Goal: Task Accomplishment & Management: Use online tool/utility

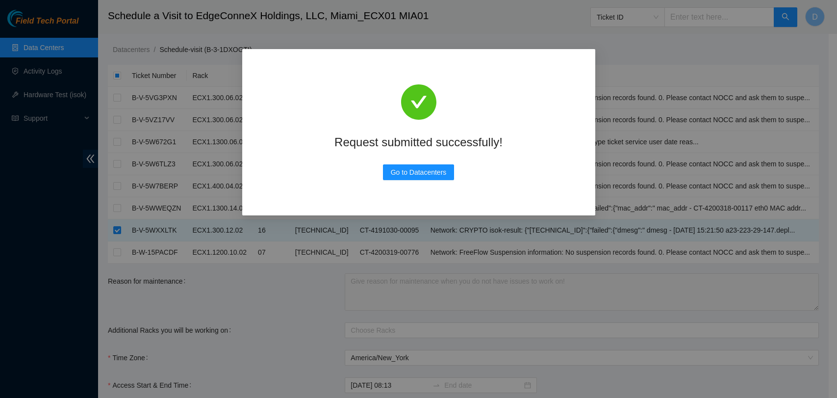
scroll to position [192, 0]
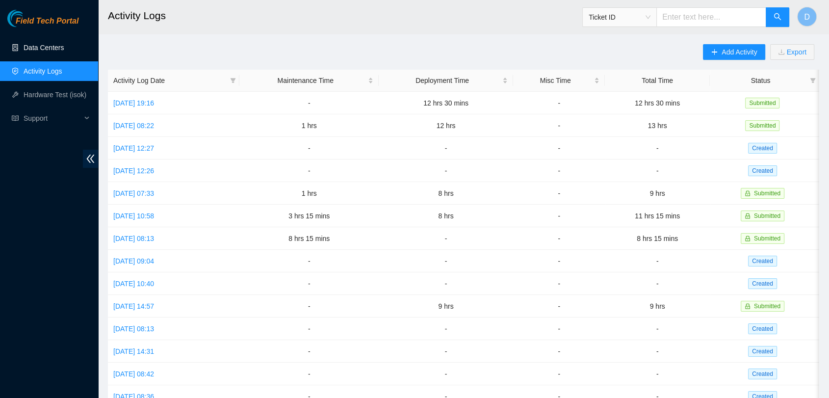
click at [24, 46] on link "Data Centers" at bounding box center [44, 48] width 40 height 8
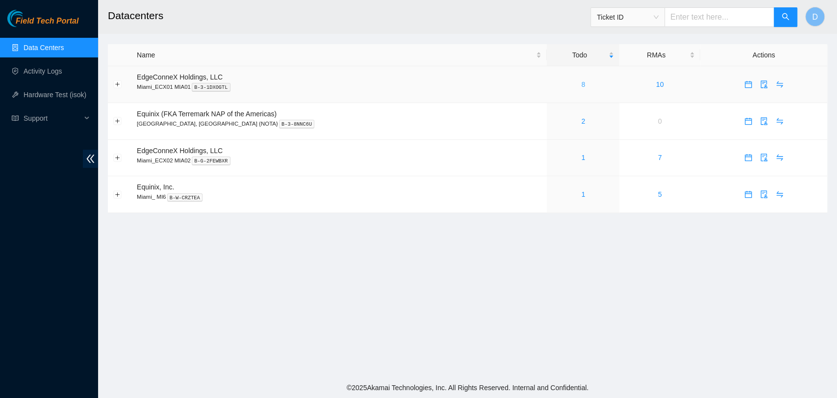
click at [581, 86] on link "8" at bounding box center [583, 84] width 4 height 8
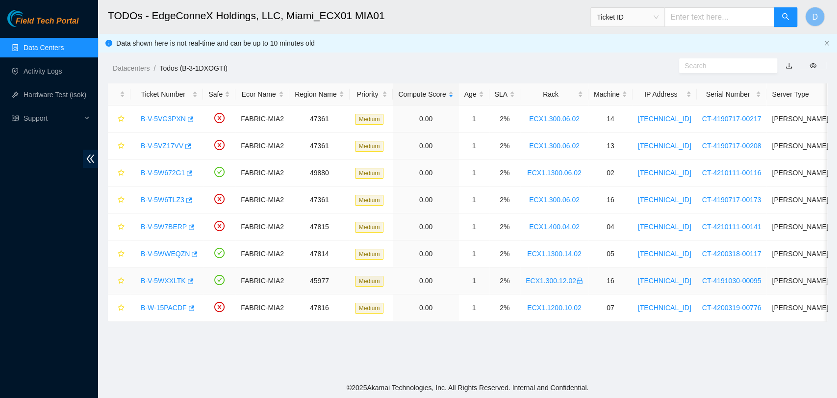
click at [164, 278] on link "B-V-5WXXLTK" at bounding box center [163, 281] width 45 height 8
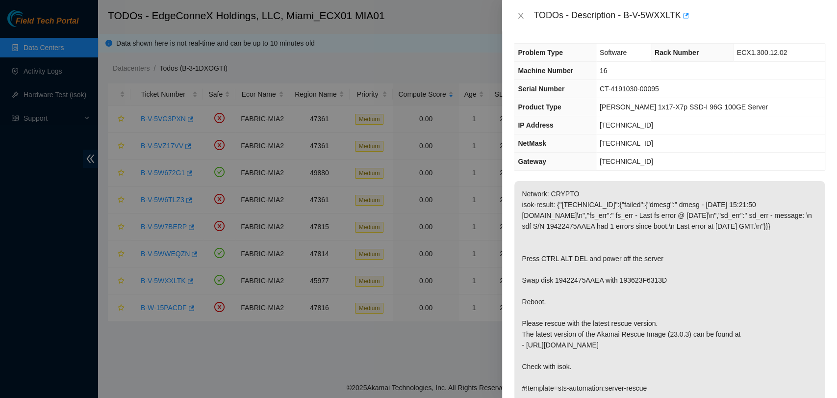
click at [660, 95] on td "CT-4191030-00095" at bounding box center [710, 89] width 229 height 18
click at [659, 89] on span "CT-4191030-00095" at bounding box center [629, 89] width 59 height 8
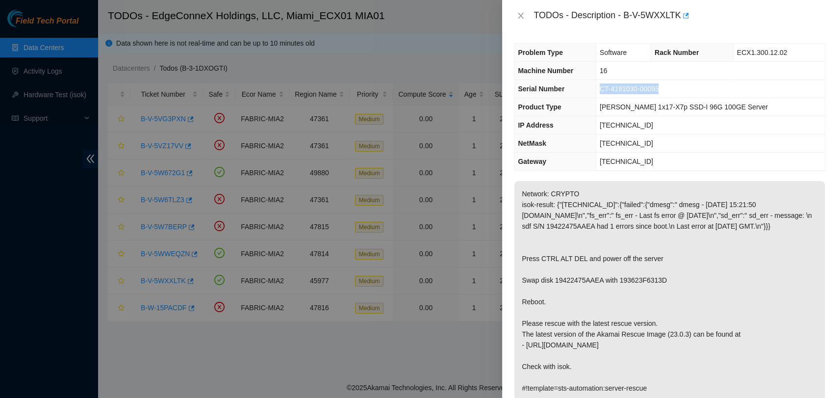
copy span "CT-4191030-00095"
click at [518, 13] on icon "close" at bounding box center [521, 16] width 8 height 8
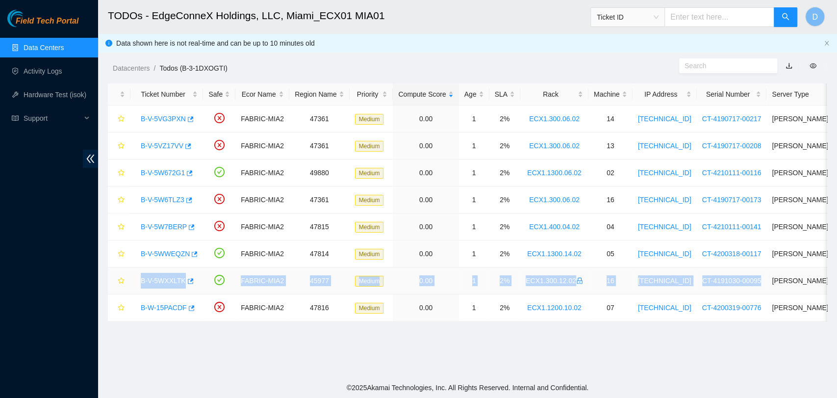
drag, startPoint x: 138, startPoint y: 278, endPoint x: 747, endPoint y: 282, distance: 609.4
click at [747, 282] on tr "B-V-5WXXLTK FABRIC-MIA2 45977 Medium 0.00 1 2% ECX1.300.12.02 16 [TECHNICAL_ID]…" at bounding box center [526, 280] width 837 height 27
copy tr "B-V-5WXXLTK FABRIC-MIA2 45977 Medium 0.00 1 2% ECX1.300.12.02 16 [TECHNICAL_ID]…"
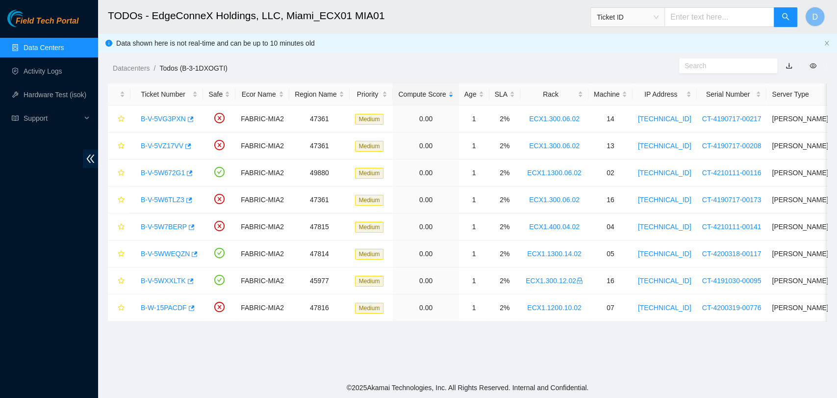
drag, startPoint x: 634, startPoint y: 349, endPoint x: 591, endPoint y: 342, distance: 43.6
click at [631, 349] on main "TODOs - EdgeConneX Holdings, LLC, [GEOGRAPHIC_DATA] MIA01 Ticket ID D Data show…" at bounding box center [467, 188] width 739 height 377
click at [176, 278] on link "B-V-5WXXLTK" at bounding box center [163, 281] width 45 height 8
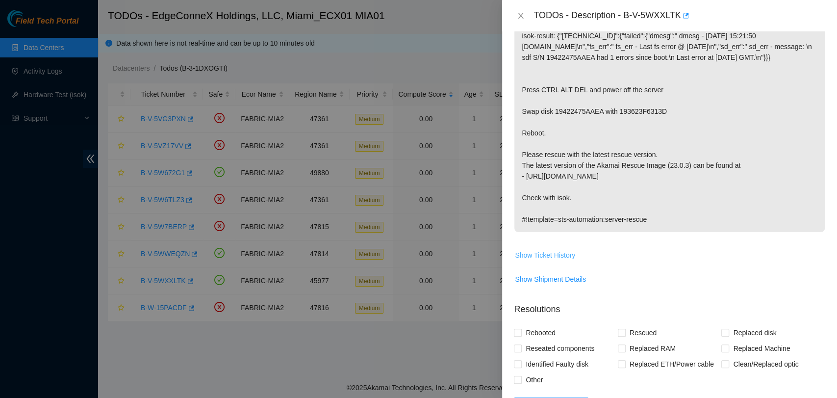
scroll to position [354, 0]
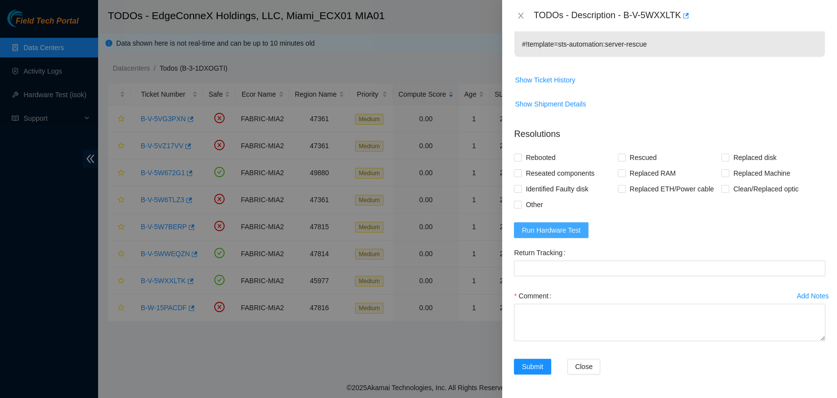
click at [536, 228] on span "Run Hardware Test" at bounding box center [551, 230] width 59 height 11
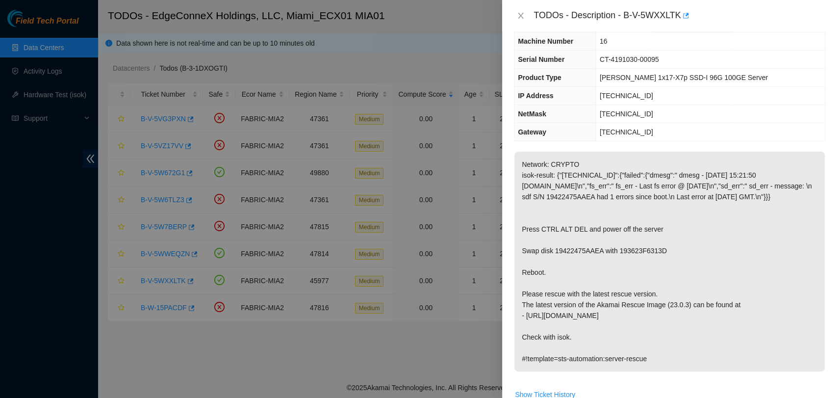
scroll to position [27, 0]
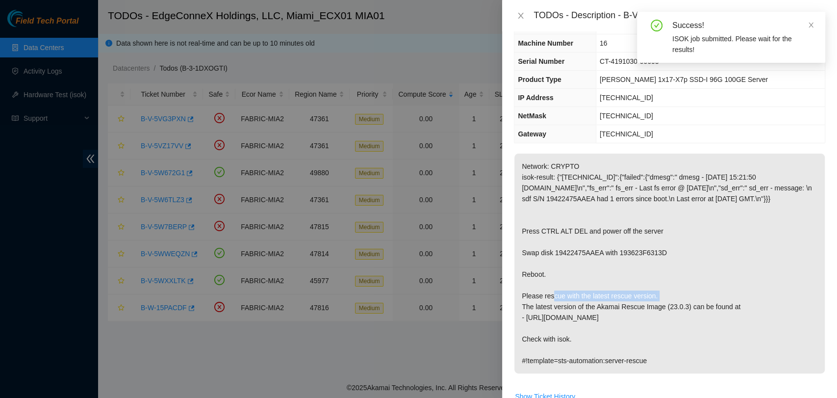
drag, startPoint x: 521, startPoint y: 261, endPoint x: 717, endPoint y: 259, distance: 196.6
click at [717, 259] on p "Network: CRYPTO isok-result: {"[TECHNICAL_ID]":{"failed":{"dmesg":" dmesg - [DA…" at bounding box center [669, 263] width 310 height 220
copy p "Swap disk 19422475AAEA with 193623F6313D"
click at [524, 237] on p "Network: CRYPTO isok-result: {"[TECHNICAL_ID]":{"failed":{"dmesg":" dmesg - [DA…" at bounding box center [669, 263] width 310 height 220
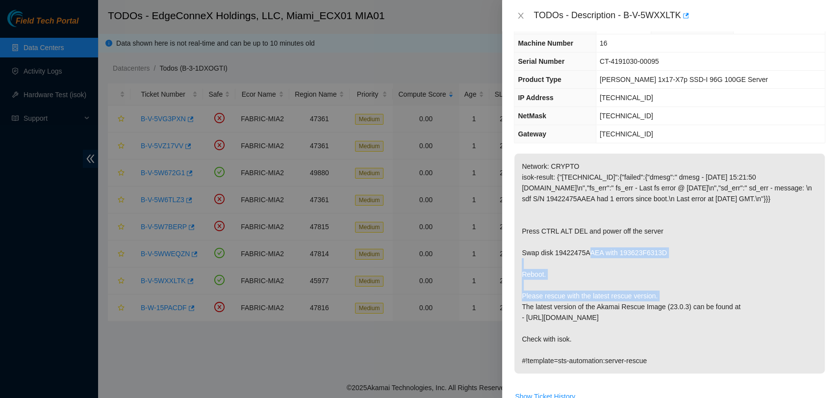
drag, startPoint x: 521, startPoint y: 240, endPoint x: 710, endPoint y: 262, distance: 190.1
click at [710, 262] on p "Network: CRYPTO isok-result: {"[TECHNICAL_ID]":{"failed":{"dmesg":" dmesg - [DA…" at bounding box center [669, 263] width 310 height 220
copy p "Press CTRL ALT DEL and power off the server Swap disk 19422475AAEA with 193623F…"
click at [562, 71] on th "Product Type" at bounding box center [554, 80] width 81 height 18
drag, startPoint x: 512, startPoint y: 13, endPoint x: 520, endPoint y: 17, distance: 8.1
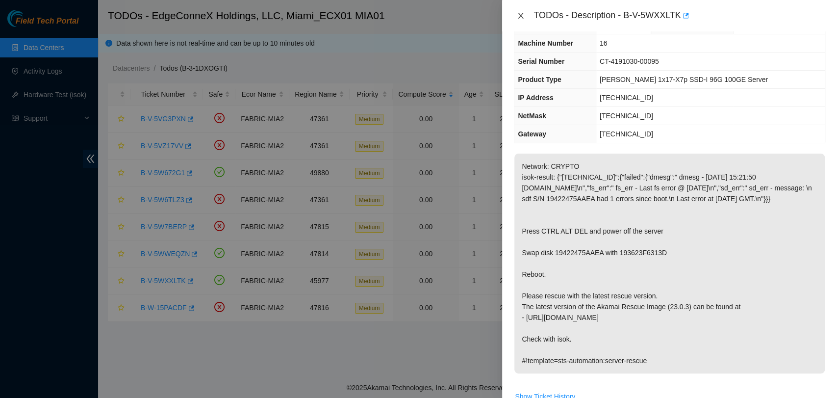
click at [515, 15] on div "TODOs - Description - B-V-5WXXLTK" at bounding box center [669, 15] width 335 height 31
click at [526, 17] on button "Close" at bounding box center [521, 15] width 14 height 9
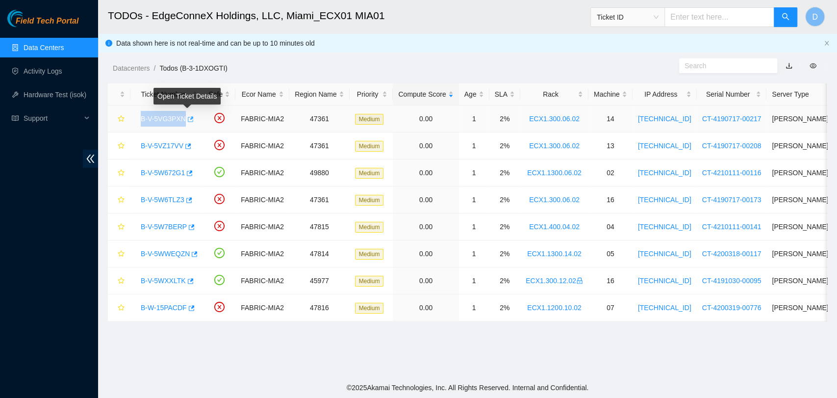
drag, startPoint x: 137, startPoint y: 117, endPoint x: 184, endPoint y: 120, distance: 47.6
click at [184, 120] on div "B-V-5VG3PXN" at bounding box center [167, 119] width 62 height 16
copy tr "B-V-5VG3PXN"
click at [165, 118] on link "B-V-5VG3PXN" at bounding box center [163, 119] width 45 height 8
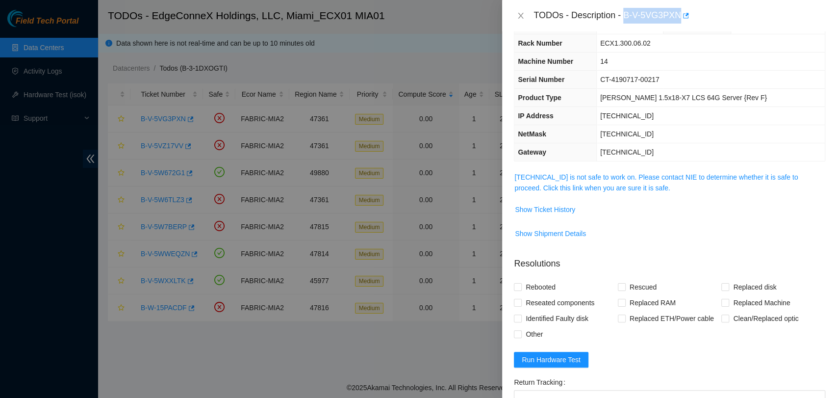
drag, startPoint x: 624, startPoint y: 16, endPoint x: 681, endPoint y: 26, distance: 58.8
click at [681, 26] on div "TODOs - Description - B-V-5VG3PXN" at bounding box center [669, 15] width 335 height 31
copy div "B-V-5VG3PXN"
click at [800, 222] on td "Show Ticket History" at bounding box center [669, 213] width 311 height 24
click at [524, 15] on icon "close" at bounding box center [521, 16] width 8 height 8
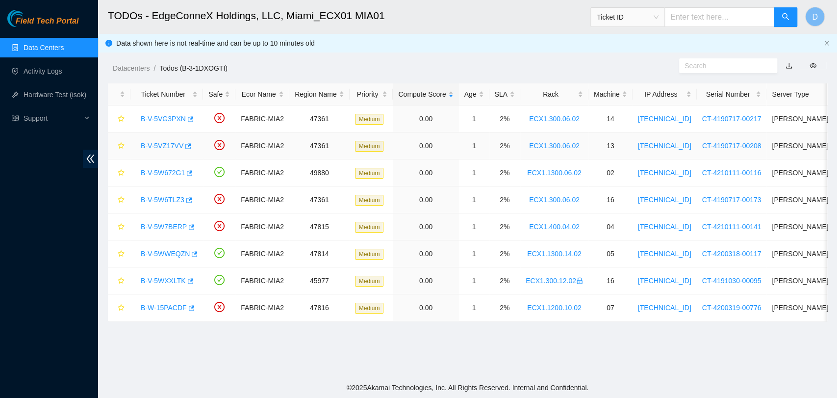
click at [152, 143] on link "B-V-5VZ17VV" at bounding box center [162, 146] width 43 height 8
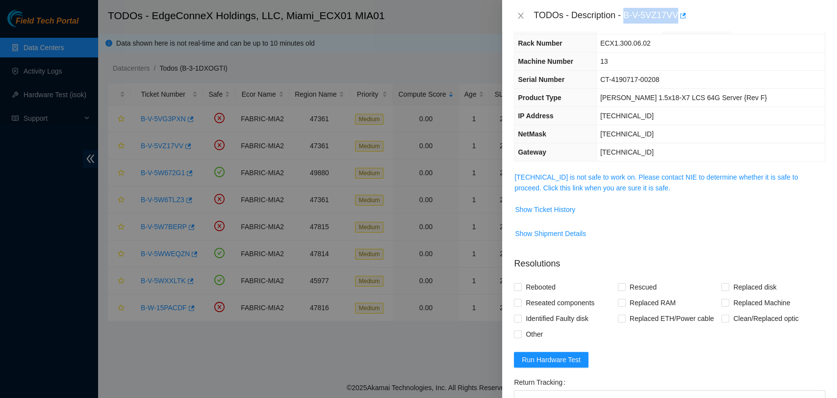
drag, startPoint x: 624, startPoint y: 17, endPoint x: 691, endPoint y: 24, distance: 68.1
click at [691, 24] on div "TODOs - Description - B-V-5VZ17VV" at bounding box center [669, 15] width 335 height 31
copy div "B-V-5VZ17VV"
click at [132, 354] on div at bounding box center [418, 199] width 837 height 398
click at [169, 201] on div at bounding box center [418, 199] width 837 height 398
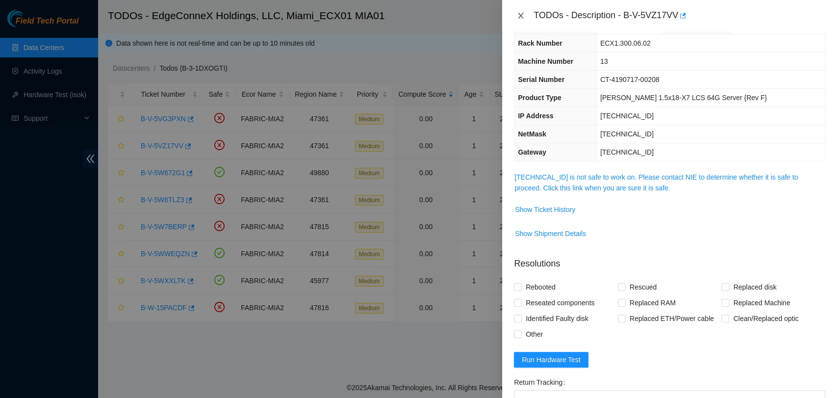
click at [518, 17] on icon "close" at bounding box center [521, 16] width 8 height 8
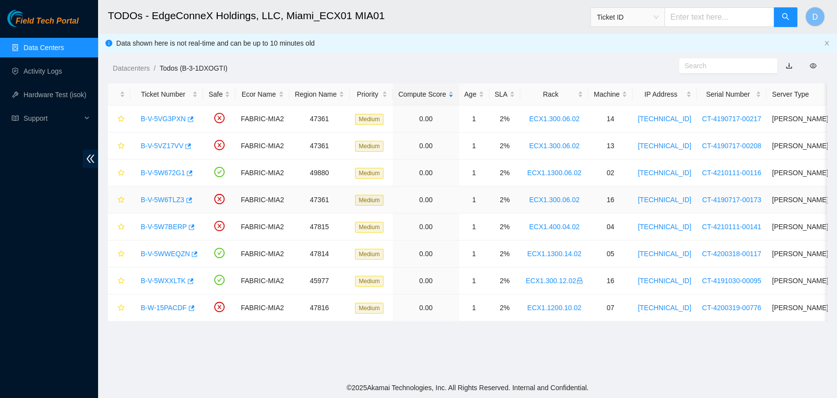
click at [161, 197] on link "B-V-5W6TLZ3" at bounding box center [163, 200] width 44 height 8
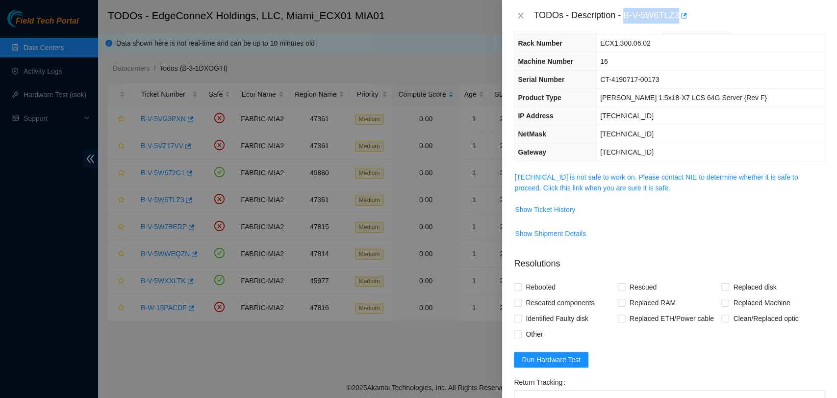
drag, startPoint x: 626, startPoint y: 16, endPoint x: 679, endPoint y: 22, distance: 53.8
click at [679, 22] on div "TODOs - Description - B-V-5W6TLZ3" at bounding box center [679, 16] width 292 height 16
copy div "B-V-5W6TLZ3"
click at [109, 315] on div at bounding box center [418, 199] width 837 height 398
click at [522, 13] on icon "close" at bounding box center [521, 16] width 8 height 8
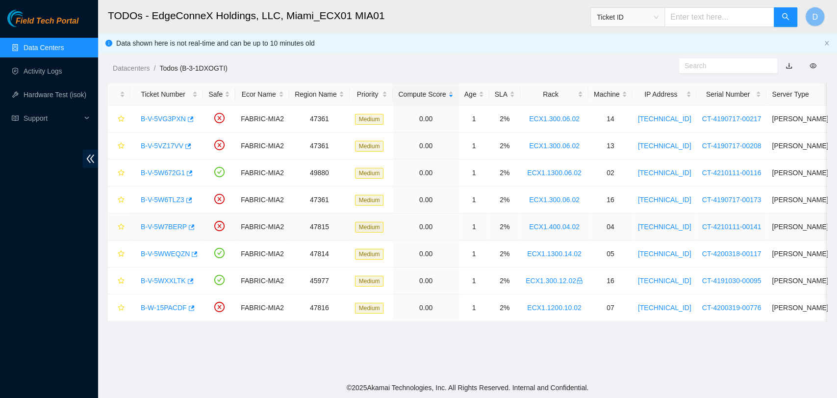
click at [156, 228] on link "B-V-5W7BERP" at bounding box center [164, 227] width 46 height 8
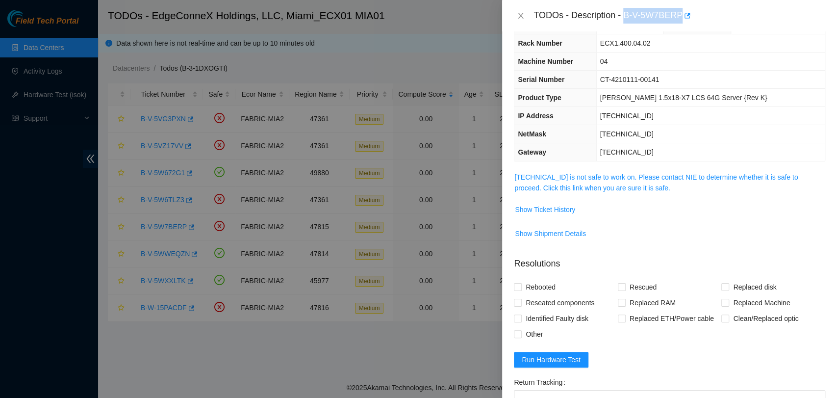
drag, startPoint x: 624, startPoint y: 16, endPoint x: 679, endPoint y: 17, distance: 54.9
click at [679, 17] on div "TODOs - Description - B-V-5W7BERP" at bounding box center [679, 16] width 292 height 16
copy div "B-V-5W7BERP"
click at [558, 358] on span "Run Hardware Test" at bounding box center [551, 359] width 59 height 11
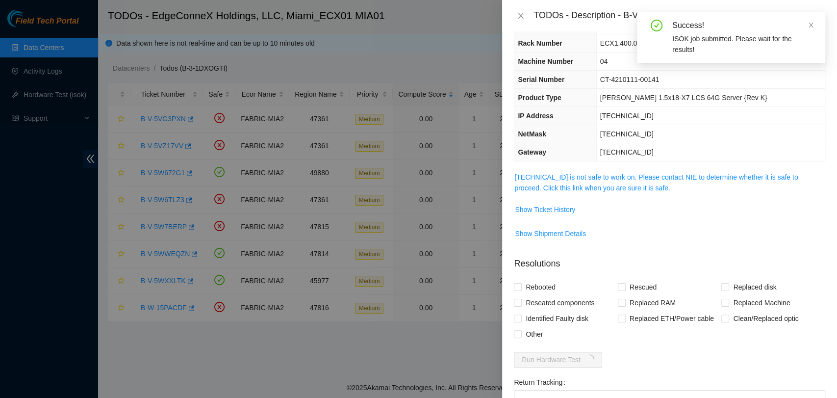
click at [576, 193] on td "[TECHNICAL_ID] is not safe to work on. Please contact NIE to determine whether …" at bounding box center [669, 186] width 311 height 30
click at [579, 185] on link "[TECHNICAL_ID] is not safe to work on. Please contact NIE to determine whether …" at bounding box center [655, 182] width 283 height 19
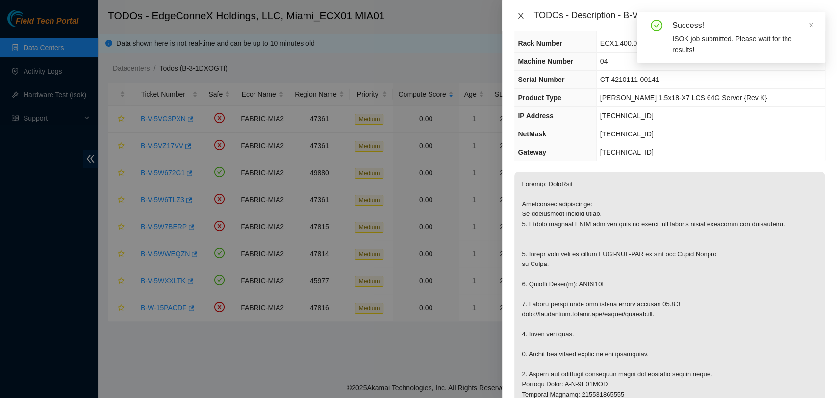
click at [517, 13] on icon "close" at bounding box center [521, 16] width 8 height 8
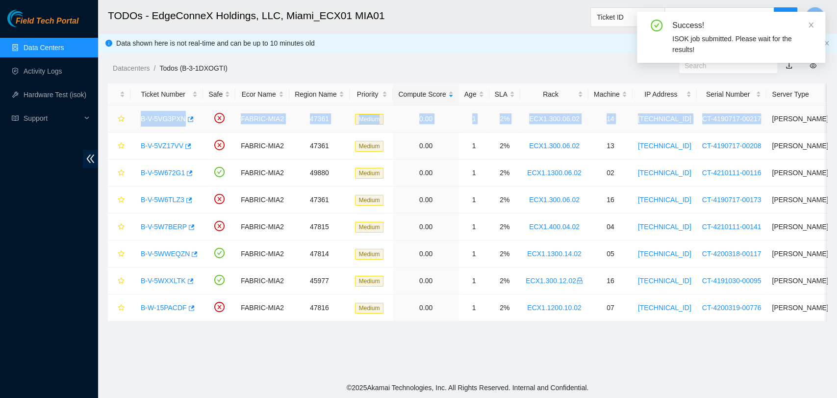
drag, startPoint x: 138, startPoint y: 117, endPoint x: 747, endPoint y: 111, distance: 608.9
click at [747, 111] on tr "B-V-5VG3PXN FABRIC-MIA2 47361 Medium 0.00 1 2% ECX1.300.06.02 14 [TECHNICAL_ID]…" at bounding box center [526, 118] width 837 height 27
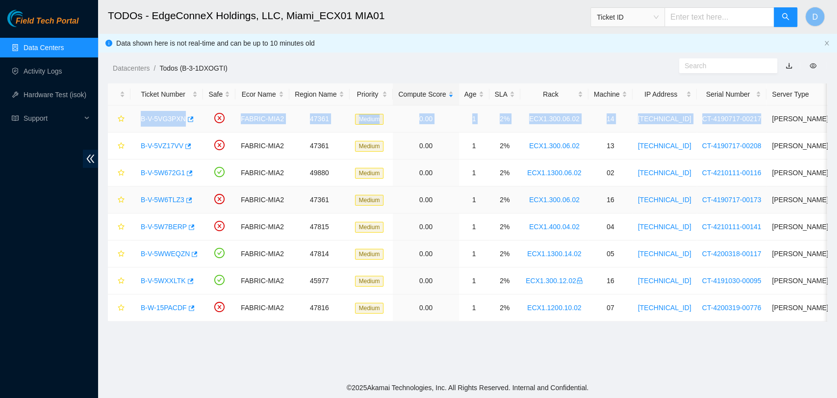
copy tr "B-V-5VG3PXN FABRIC-MIA2 47361 Medium 0.00 1 2% ECX1.300.06.02 14 [TECHNICAL_ID]…"
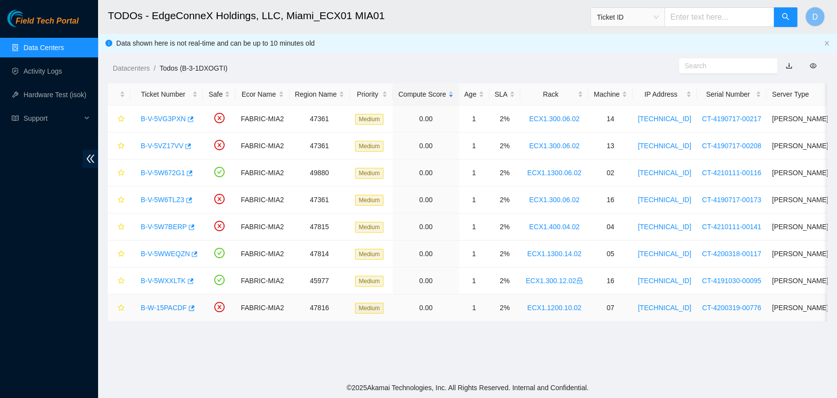
drag, startPoint x: 622, startPoint y: 375, endPoint x: 521, endPoint y: 294, distance: 129.4
click at [622, 375] on main "TODOs - EdgeConneX Holdings, LLC, [GEOGRAPHIC_DATA] MIA01 Ticket ID D Data show…" at bounding box center [467, 188] width 739 height 377
click at [166, 120] on link "B-V-5VG3PXN" at bounding box center [163, 119] width 45 height 8
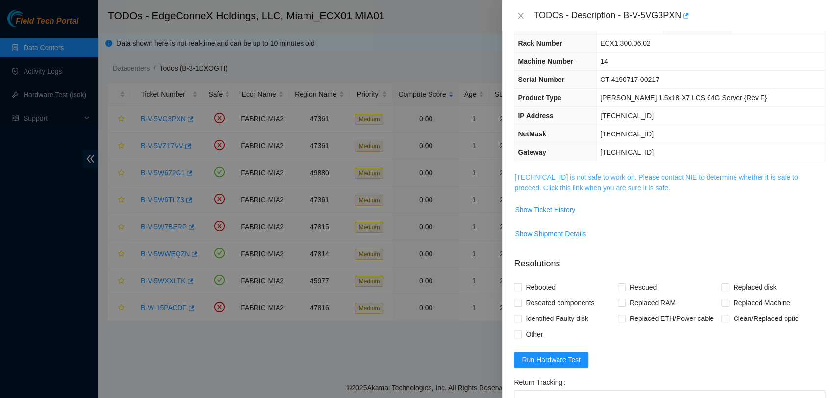
click at [533, 186] on link "[TECHNICAL_ID] is not safe to work on. Please contact NIE to determine whether …" at bounding box center [655, 182] width 283 height 19
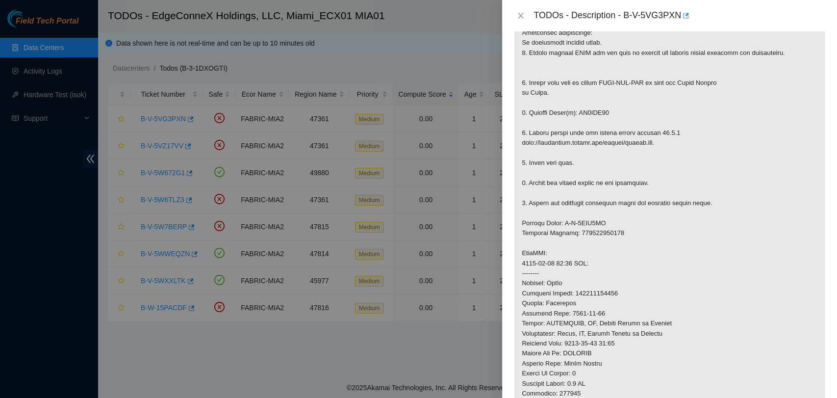
scroll to position [245, 0]
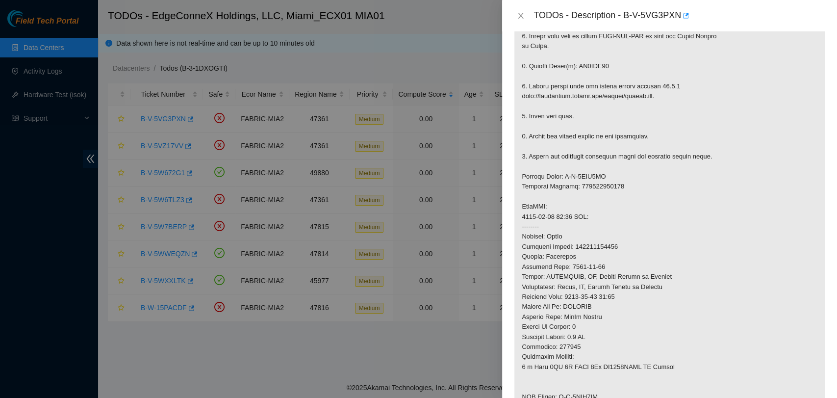
click at [582, 66] on p at bounding box center [669, 206] width 310 height 505
drag, startPoint x: 609, startPoint y: 232, endPoint x: 627, endPoint y: 281, distance: 52.3
click at [612, 236] on p at bounding box center [669, 206] width 310 height 505
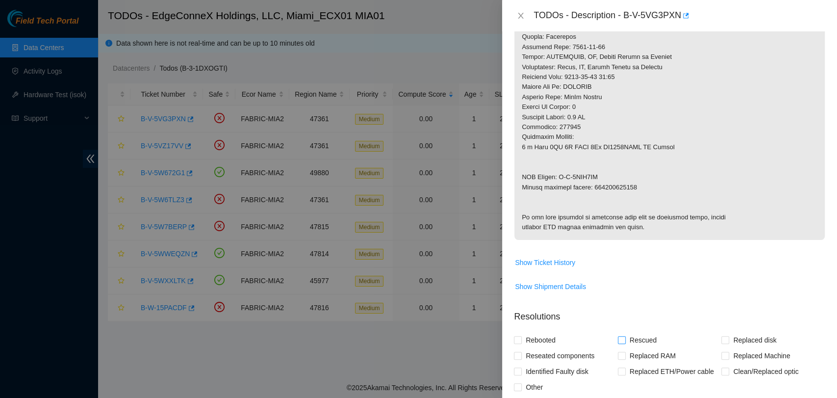
scroll to position [518, 0]
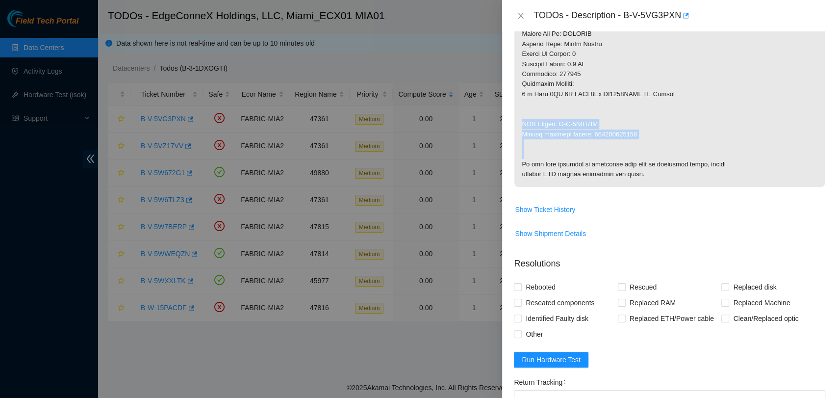
drag, startPoint x: 654, startPoint y: 142, endPoint x: 519, endPoint y: 116, distance: 136.8
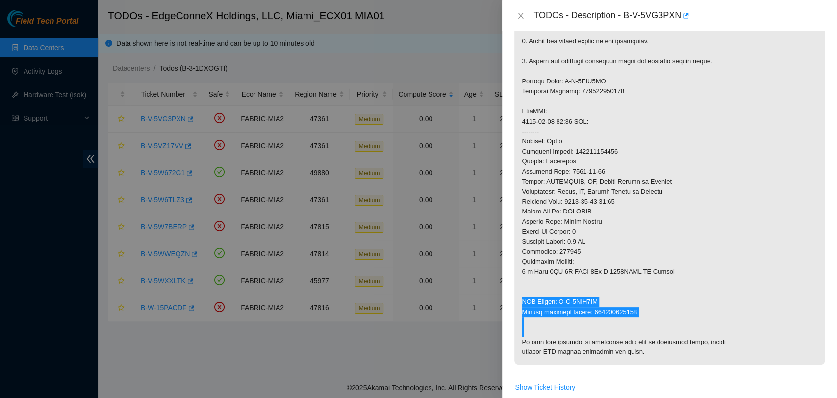
scroll to position [354, 0]
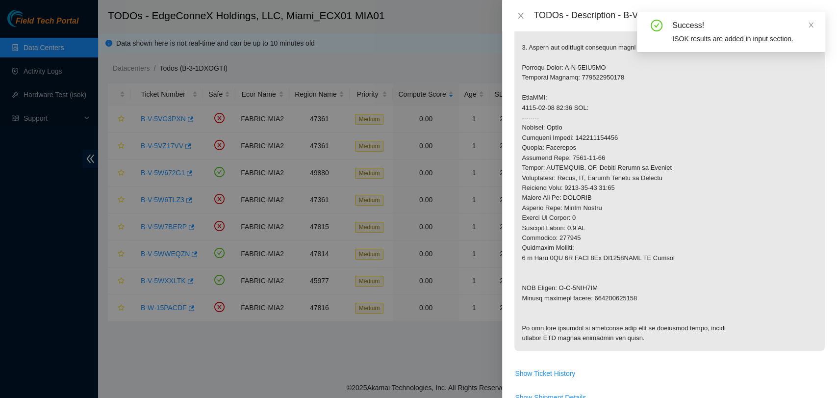
click at [594, 138] on p at bounding box center [669, 97] width 310 height 505
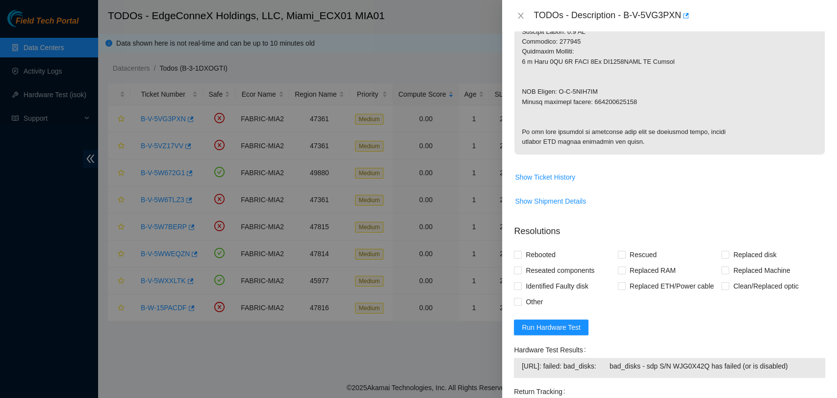
scroll to position [728, 0]
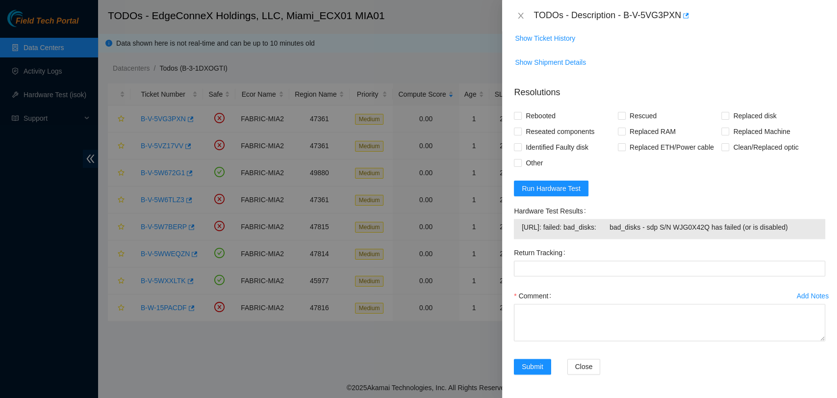
click at [582, 227] on span "[URL]: failed: bad_disks: bad_disks - sdp S/N WJG0X42Q has failed (or is disabl…" at bounding box center [670, 227] width 296 height 11
drag, startPoint x: 576, startPoint y: 23, endPoint x: 562, endPoint y: 18, distance: 15.0
click at [576, 22] on div "TODOs - Description - B-V-5VG3PXN" at bounding box center [679, 16] width 292 height 16
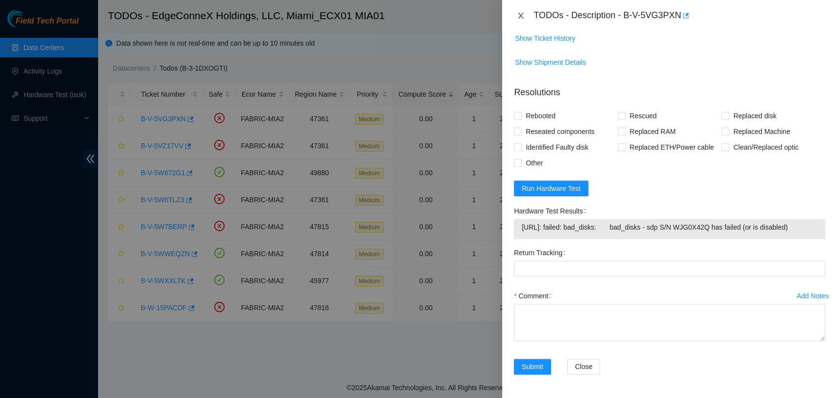
click at [515, 13] on button "Close" at bounding box center [521, 15] width 14 height 9
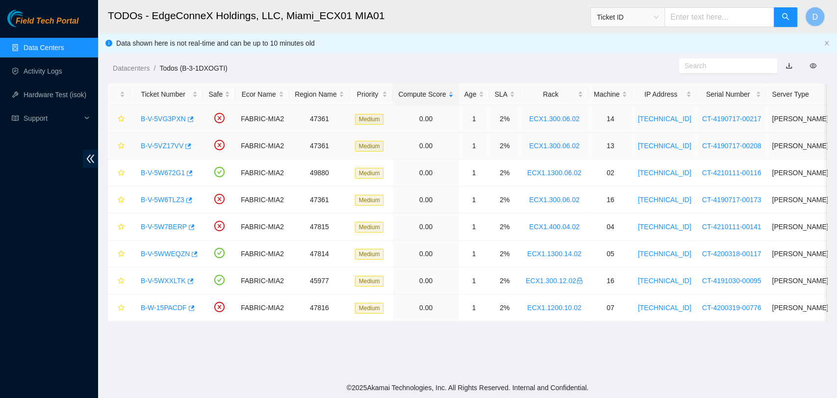
scroll to position [223, 0]
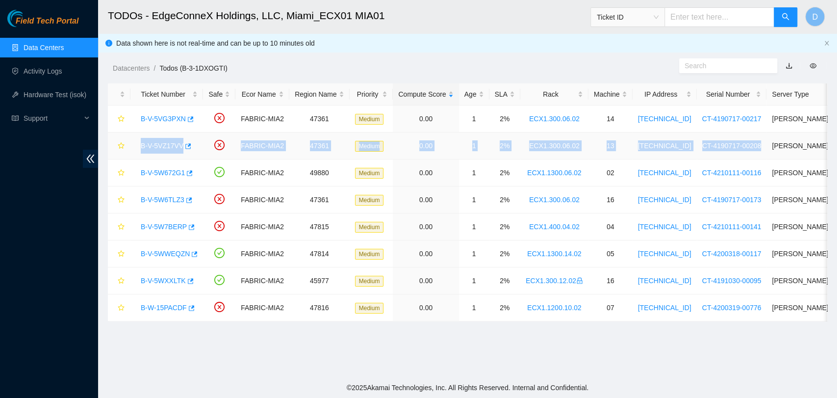
drag, startPoint x: 137, startPoint y: 146, endPoint x: 748, endPoint y: 152, distance: 610.4
click at [748, 152] on tr "B-V-5VZ17VV FABRIC-MIA2 47361 Medium 0.00 1 2% ECX1.300.06.02 13 [TECHNICAL_ID]…" at bounding box center [526, 145] width 837 height 27
click at [560, 147] on link "ECX1.300.06.02" at bounding box center [554, 146] width 50 height 8
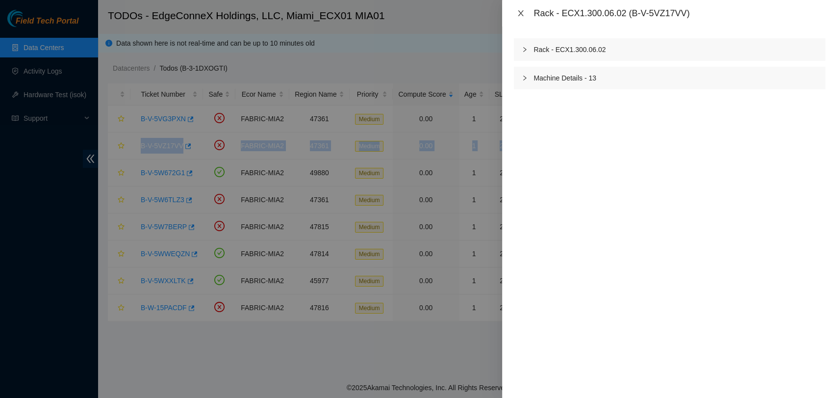
click at [521, 9] on icon "close" at bounding box center [521, 13] width 8 height 8
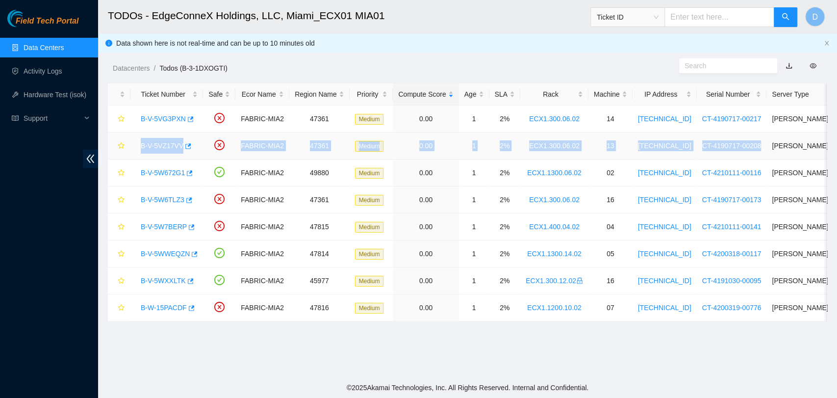
click at [169, 145] on link "B-V-5VZ17VV" at bounding box center [162, 146] width 43 height 8
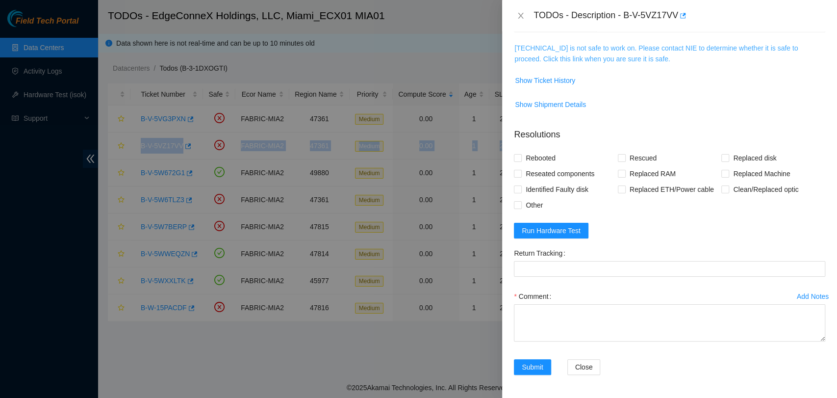
click at [576, 51] on link "[TECHNICAL_ID] is not safe to work on. Please contact NIE to determine whether …" at bounding box center [655, 53] width 283 height 19
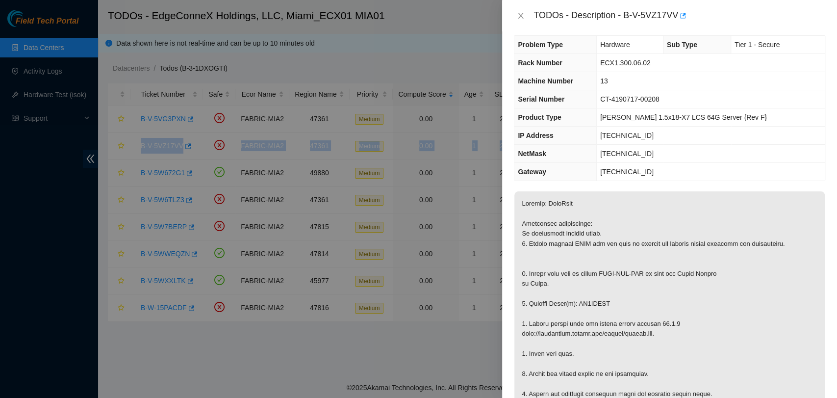
scroll to position [0, 0]
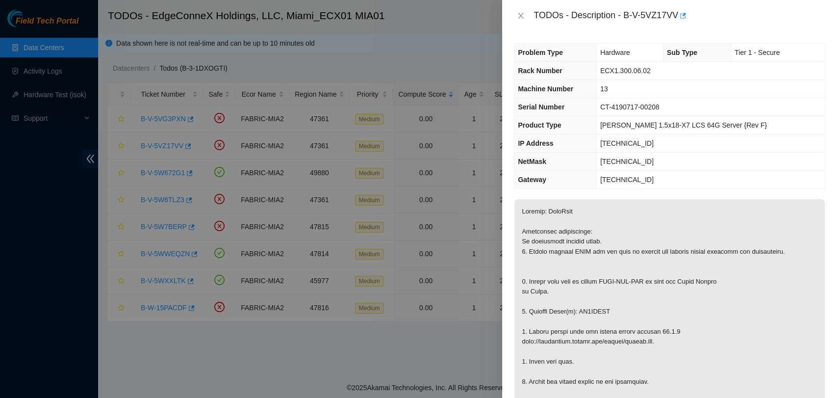
click at [651, 74] on span "ECX1.300.06.02" at bounding box center [625, 71] width 50 height 8
click at [652, 93] on td "13" at bounding box center [710, 89] width 228 height 18
click at [653, 105] on span "CT-4190717-00208" at bounding box center [629, 107] width 59 height 8
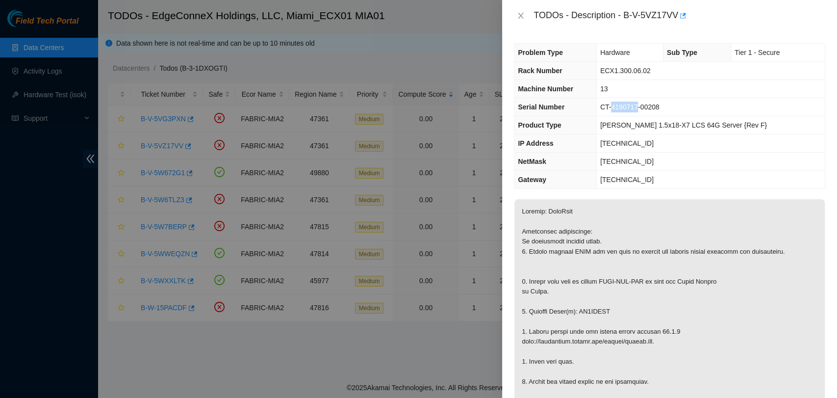
click at [653, 105] on span "CT-4190717-00208" at bounding box center [629, 107] width 59 height 8
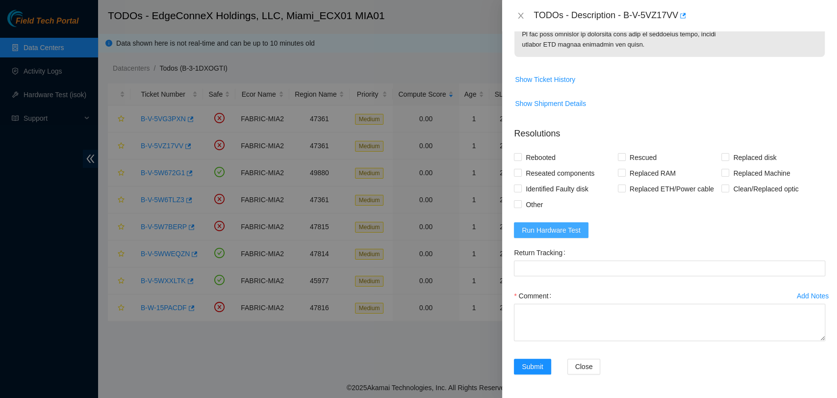
click at [576, 229] on span "Run Hardware Test" at bounding box center [551, 230] width 59 height 11
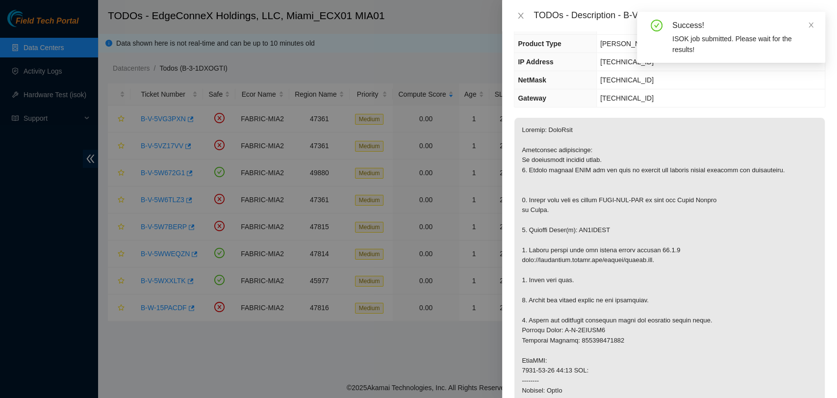
scroll to position [77, 0]
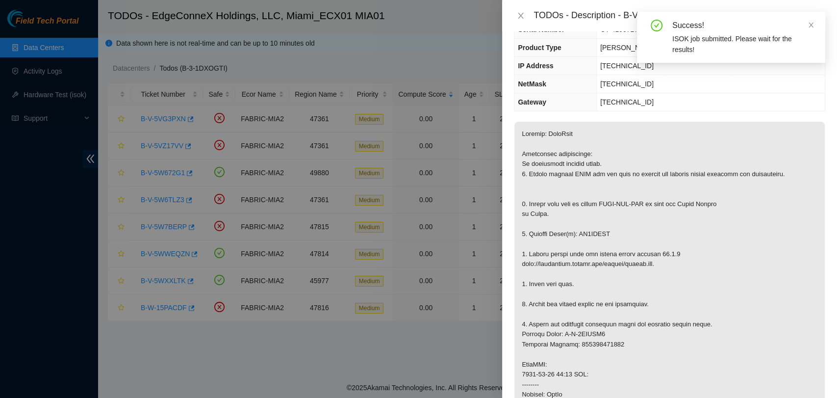
click at [588, 234] on p at bounding box center [669, 369] width 310 height 495
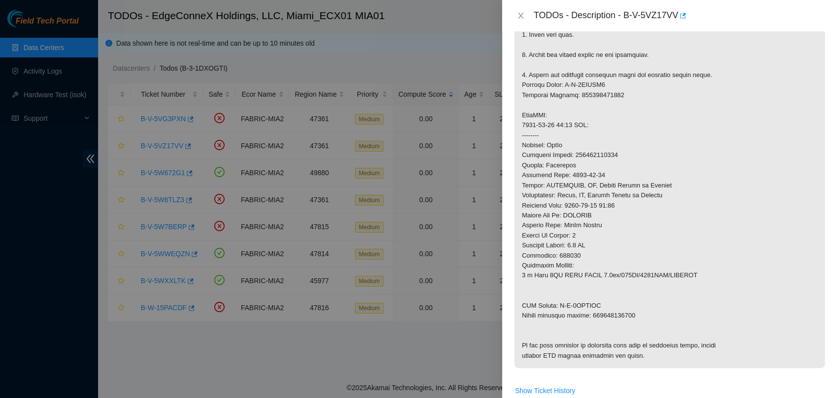
scroll to position [350, 0]
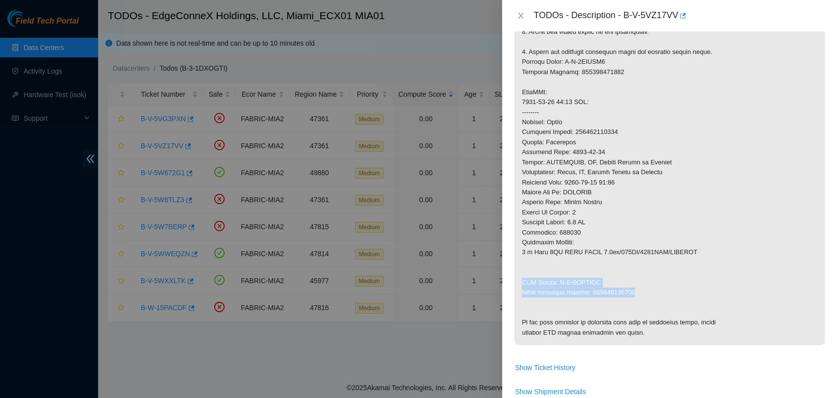
drag, startPoint x: 645, startPoint y: 295, endPoint x: 519, endPoint y: 280, distance: 127.3
click at [519, 280] on p at bounding box center [669, 96] width 310 height 495
click at [591, 130] on p at bounding box center [669, 96] width 310 height 495
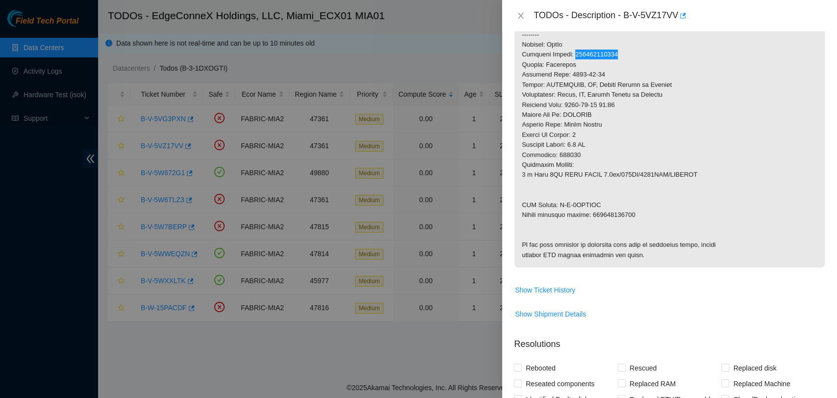
scroll to position [718, 0]
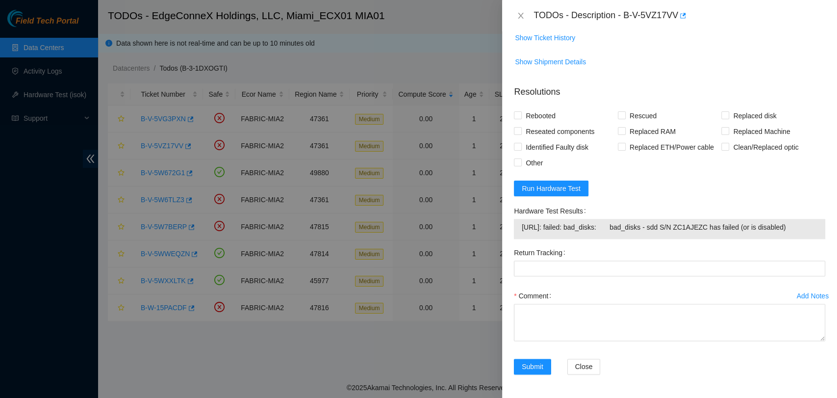
click at [611, 229] on span "[URL]: failed: bad_disks: bad_disks - sdd S/N ZC1AJEZC has failed (or is disabl…" at bounding box center [670, 227] width 296 height 11
click at [611, 228] on span "[URL]: failed: bad_disks: bad_disks - sdd S/N ZC1AJEZC has failed (or is disabl…" at bounding box center [670, 227] width 296 height 11
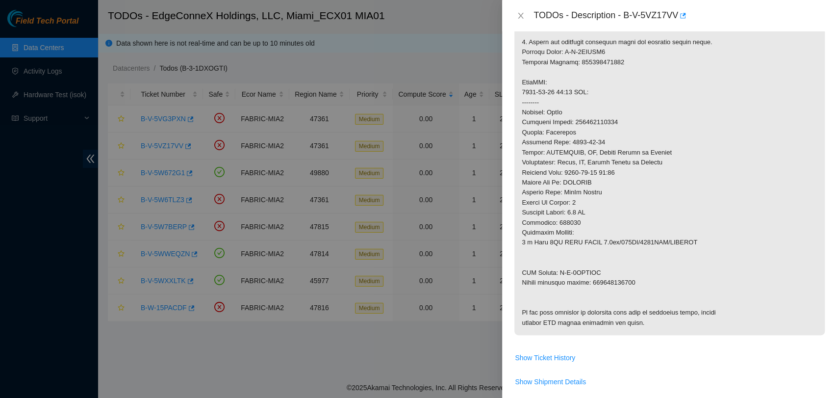
scroll to position [282, 0]
